Goal: Register for event/course

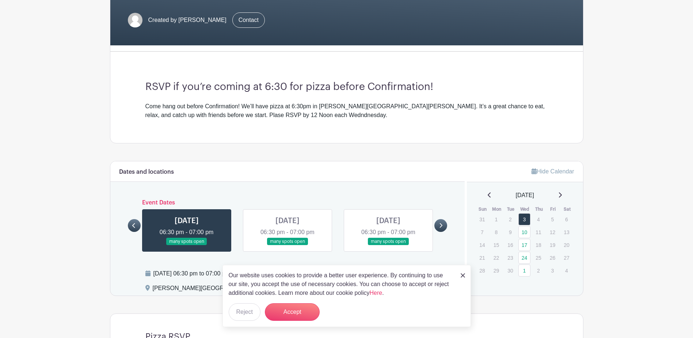
scroll to position [146, 0]
click at [289, 312] on button "Accept" at bounding box center [292, 312] width 55 height 18
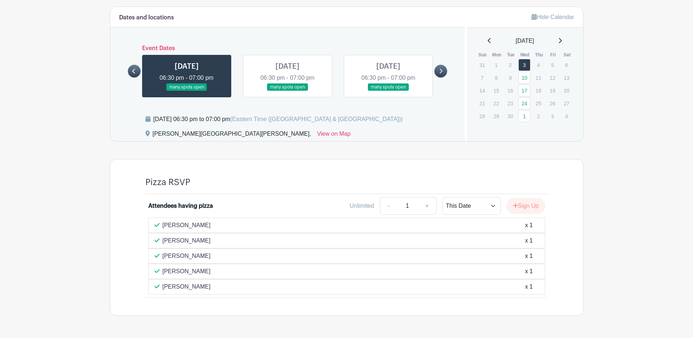
scroll to position [287, 0]
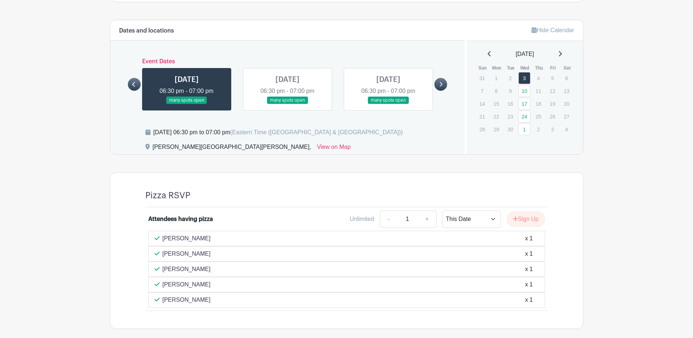
click at [187, 104] on link at bounding box center [187, 104] width 0 height 0
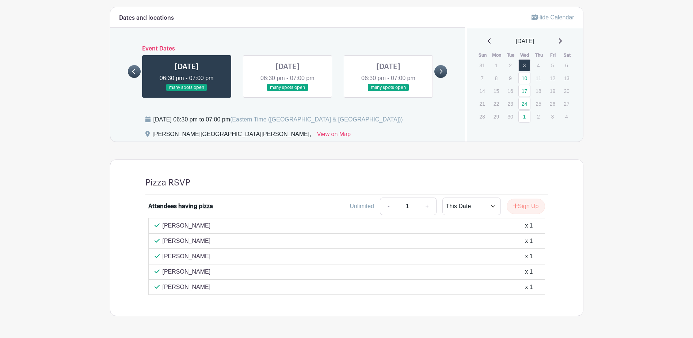
scroll to position [250, 0]
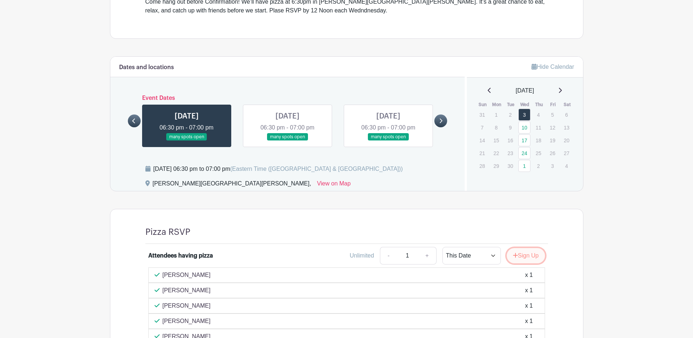
click at [525, 257] on button "Sign Up" at bounding box center [526, 255] width 38 height 15
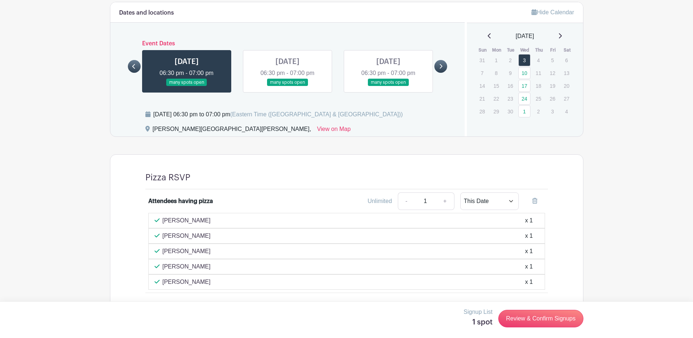
scroll to position [323, 0]
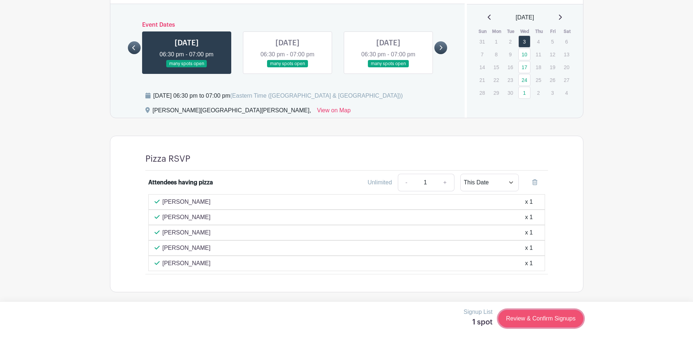
click at [551, 317] on link "Review & Confirm Signups" at bounding box center [540, 318] width 85 height 18
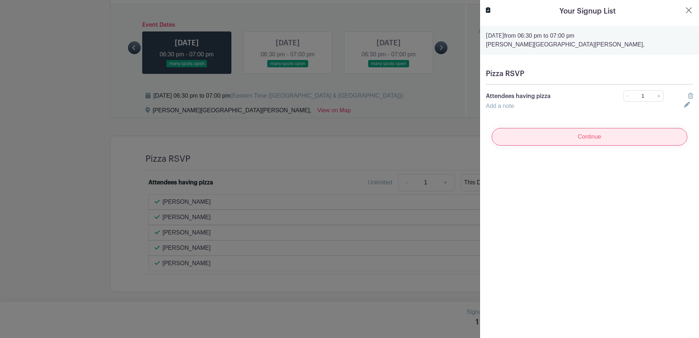
click at [563, 141] on input "Continue" at bounding box center [588, 137] width 195 height 18
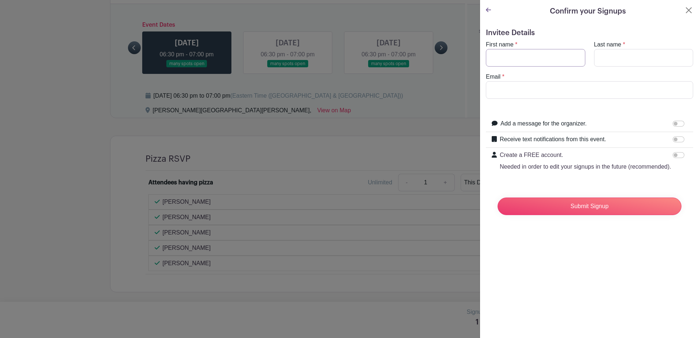
click at [520, 58] on input "First name" at bounding box center [535, 58] width 99 height 18
type input "[PERSON_NAME]"
click at [512, 92] on input "Email" at bounding box center [589, 90] width 207 height 18
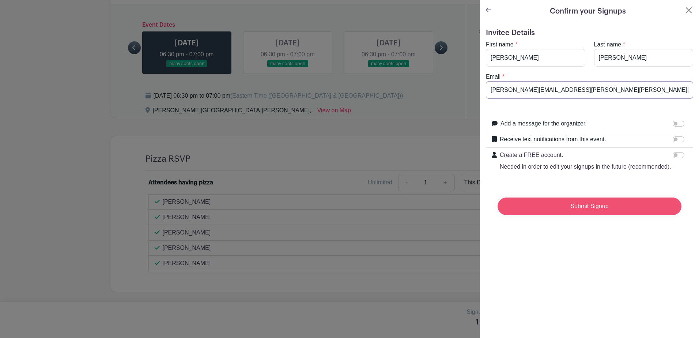
type input "[PERSON_NAME][EMAIL_ADDRESS][PERSON_NAME][PERSON_NAME][DOMAIN_NAME]"
click at [561, 211] on input "Submit Signup" at bounding box center [589, 206] width 184 height 18
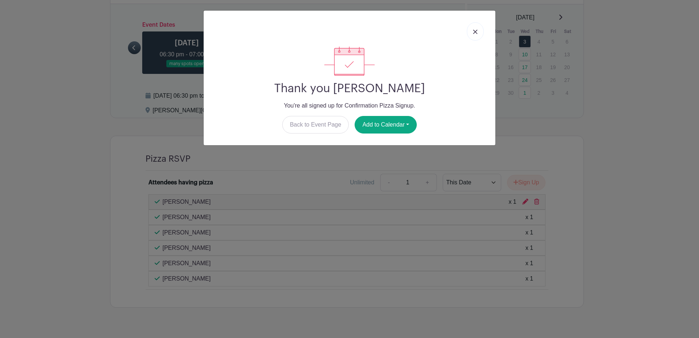
click at [478, 31] on link at bounding box center [475, 31] width 17 height 18
